Goal: Navigation & Orientation: Find specific page/section

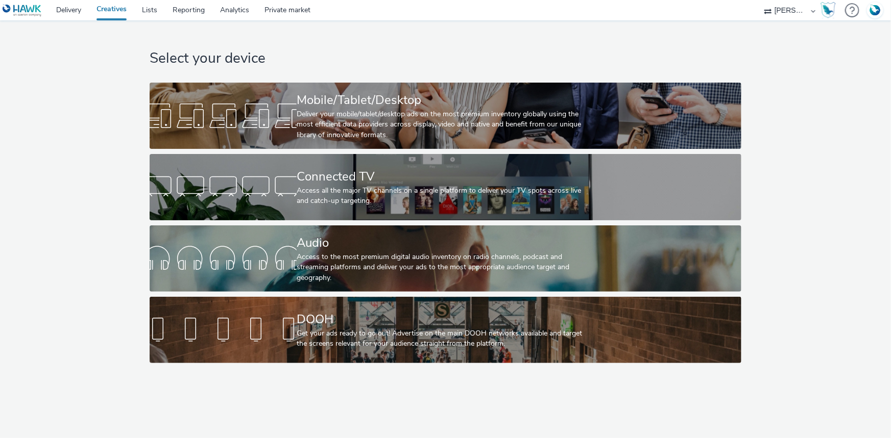
click at [777, 10] on select "ABI Media Ad4Health Adevinta ADITIKS Adops Agence79 AllMatik AMnet FR Amplifi F…" at bounding box center [789, 10] width 61 height 20
select select "2fc77e36-bb93-4aa3-9dff-dcb08e02eac6"
click at [759, 0] on select "ABI Media Ad4Health Adevinta ADITIKS Adops Agence79 AllMatik AMnet FR Amplifi F…" at bounding box center [789, 10] width 61 height 20
select select "633458d8-165b-4764-9f55-7760eda36fe8"
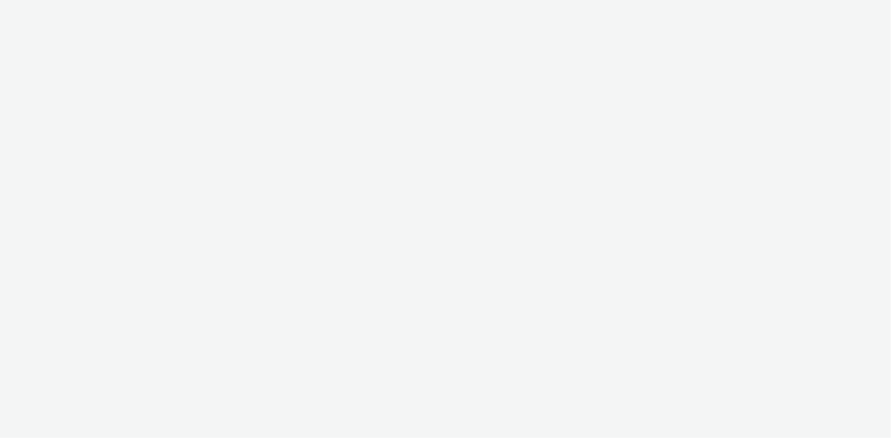
select select "2fc77e36-bb93-4aa3-9dff-dcb08e02eac6"
select select "633458d8-165b-4764-9f55-7760eda36fe8"
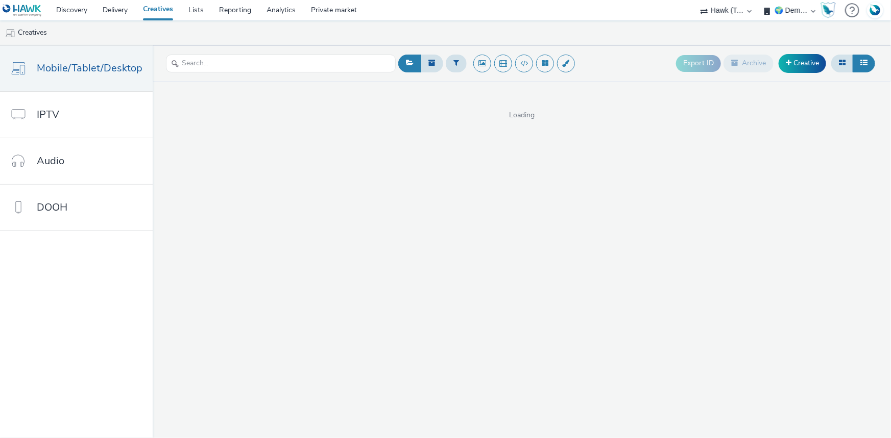
click at [783, 16] on select "🇫🇷 Team FR 🌍 Demonstration" at bounding box center [789, 10] width 61 height 20
click at [759, 0] on select "🇫🇷 Team FR 🌍 Demonstration" at bounding box center [789, 10] width 61 height 20
click at [793, 35] on ul "Creatives" at bounding box center [445, 32] width 891 height 25
click at [198, 19] on link "Lists" at bounding box center [196, 10] width 31 height 20
